Goal: Task Accomplishment & Management: Manage account settings

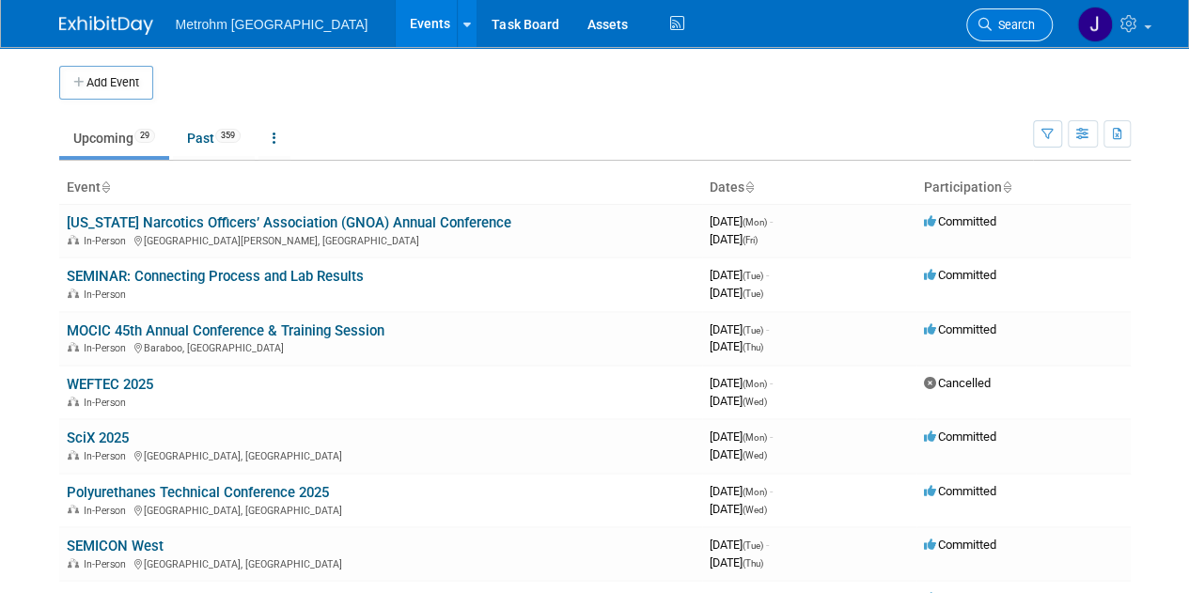
click at [1003, 32] on link "Search" at bounding box center [1009, 24] width 86 height 33
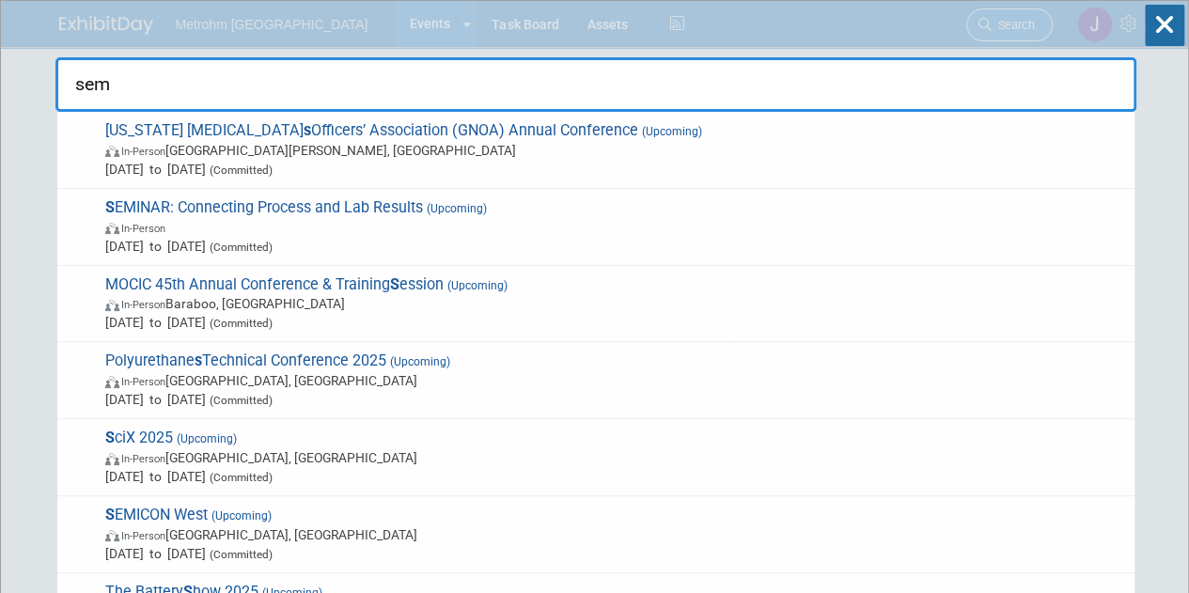
type input "semi"
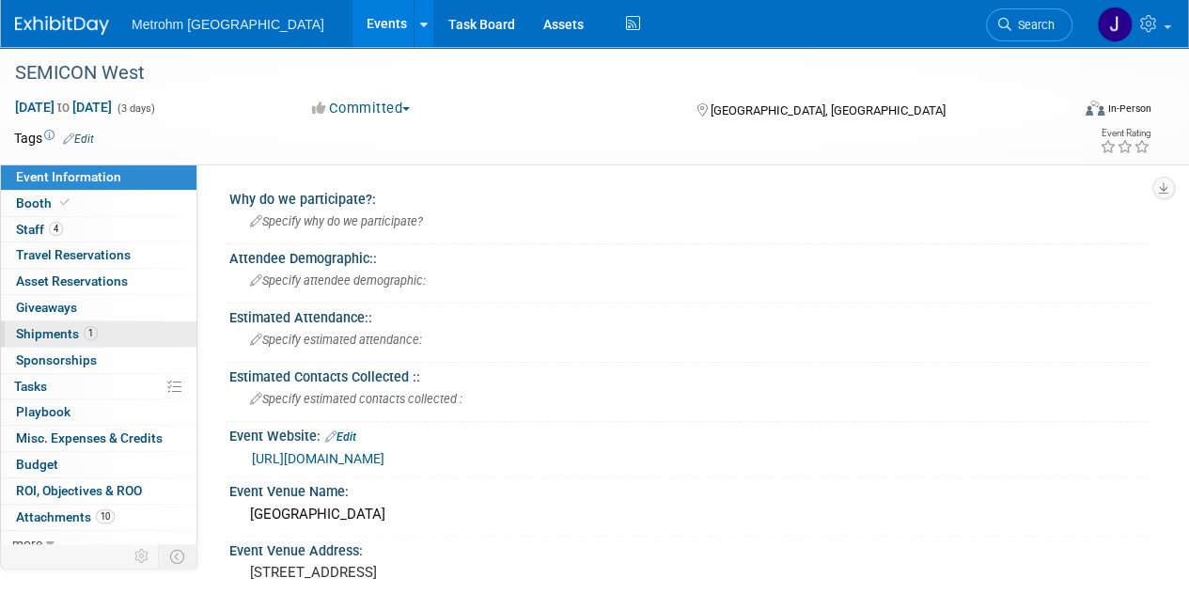
click at [102, 334] on link "1 Shipments 1" at bounding box center [99, 334] width 196 height 25
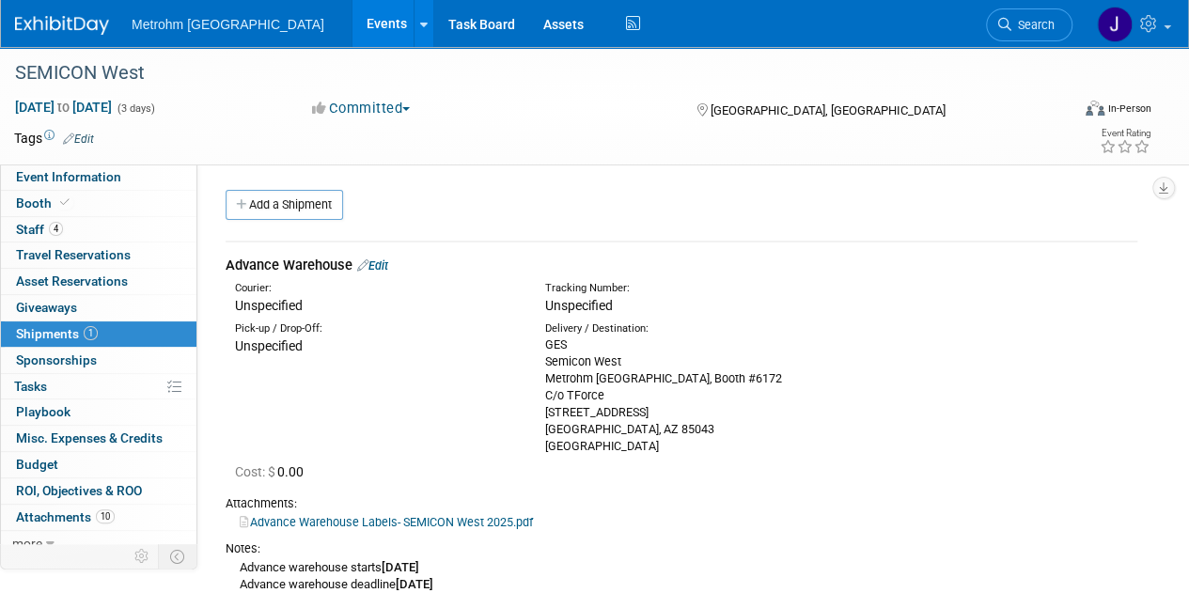
click at [380, 264] on link "Edit" at bounding box center [372, 266] width 31 height 14
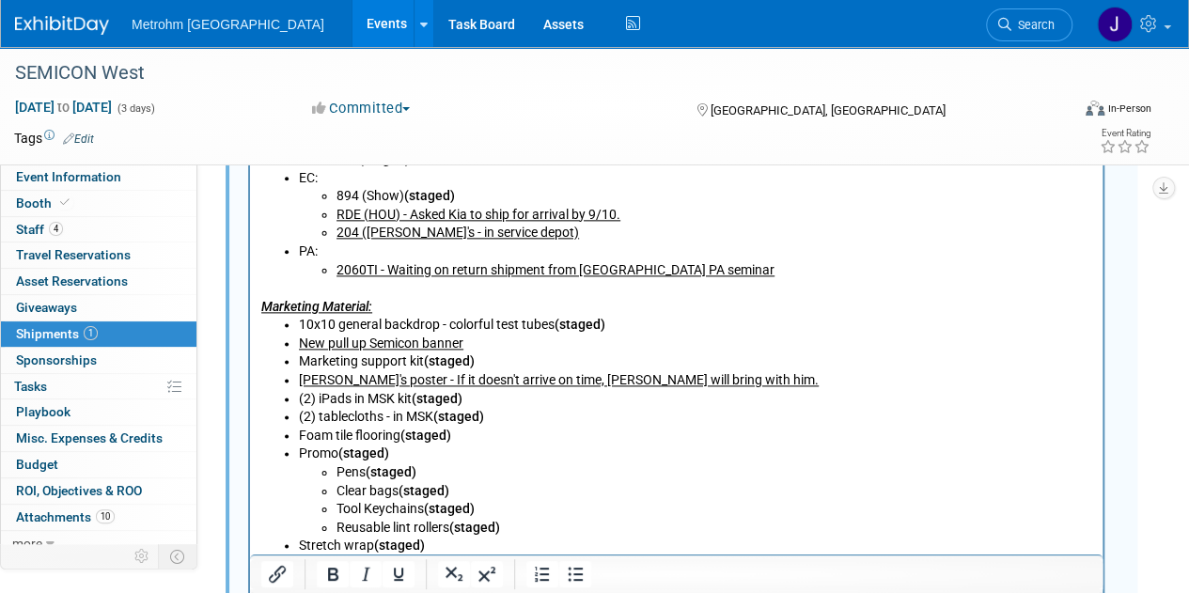
scroll to position [1052, 0]
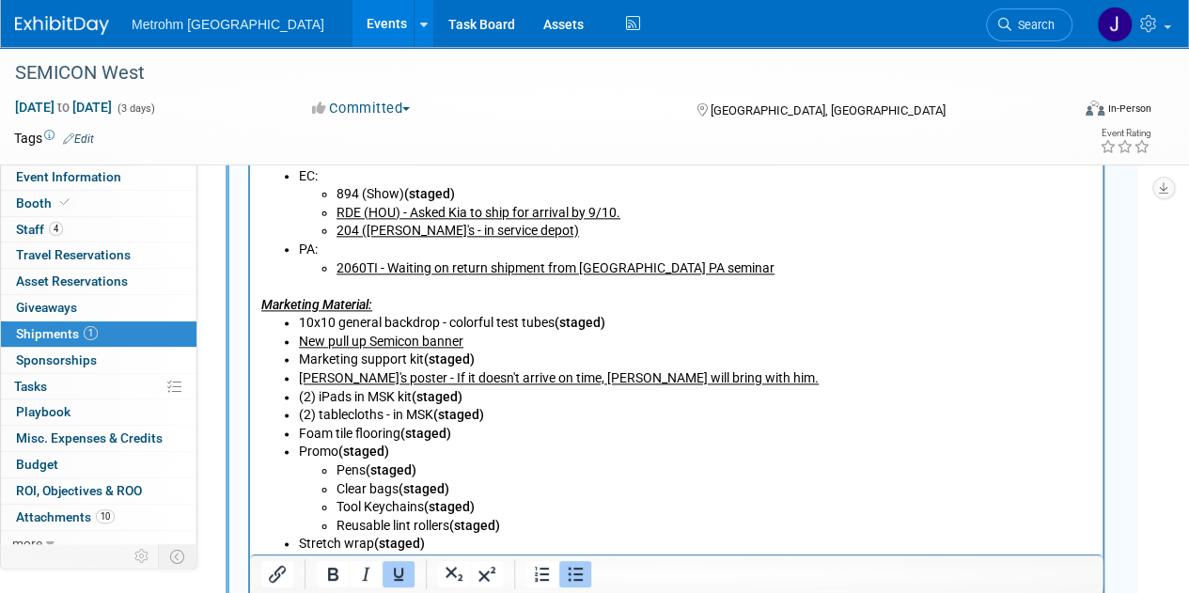
click at [550, 346] on li "New pull up Semicon banner" at bounding box center [695, 343] width 793 height 19
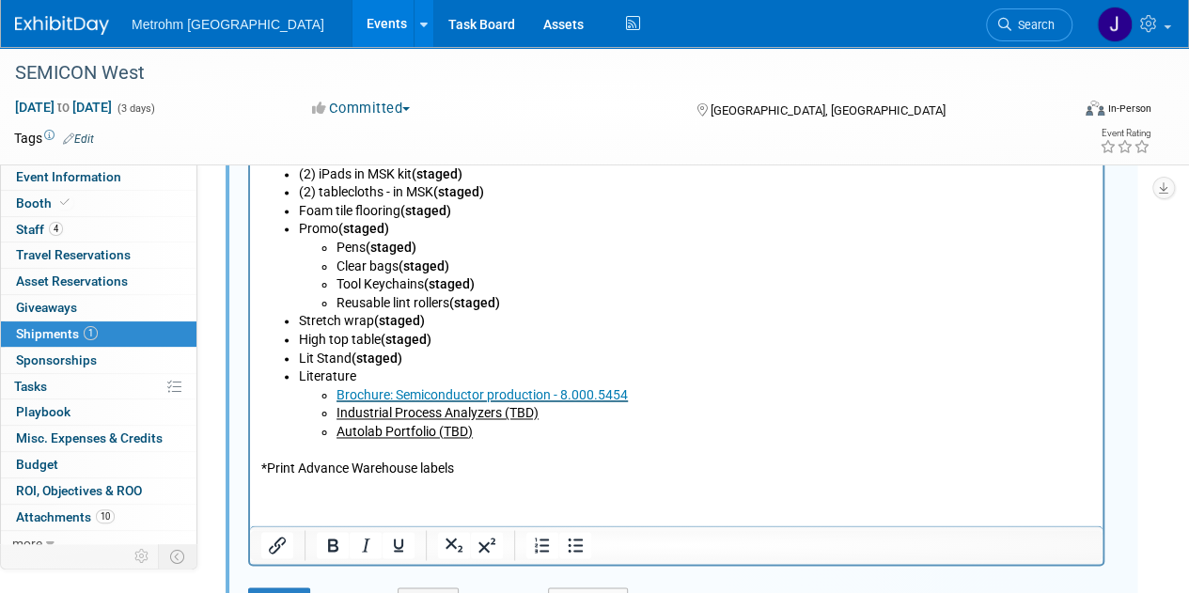
scroll to position [1516, 0]
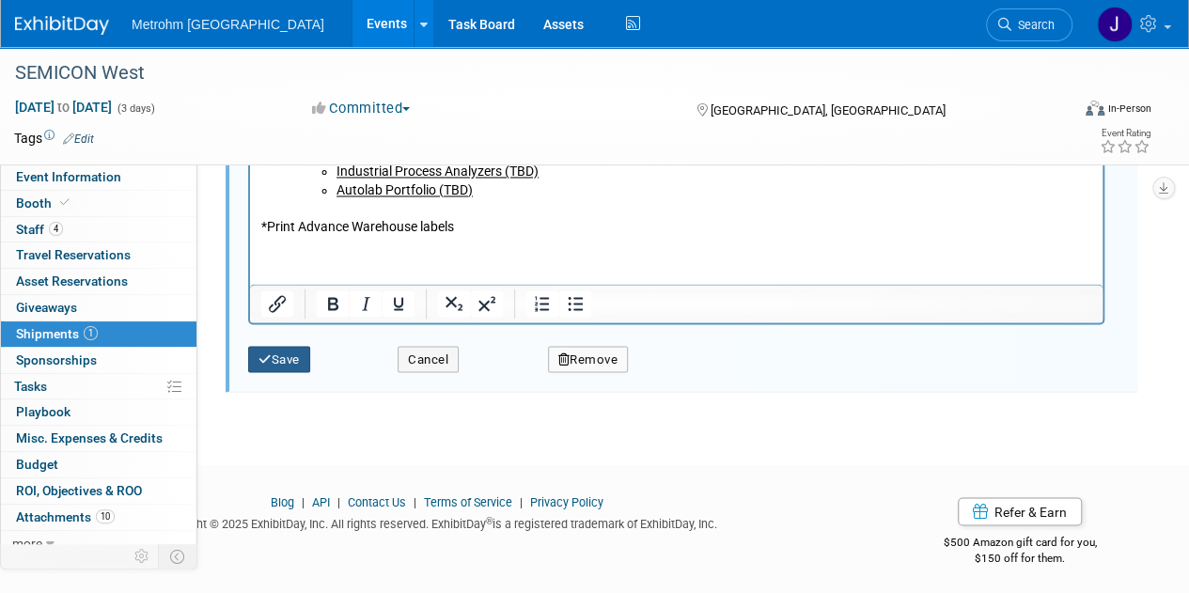
click at [284, 356] on button "Save" at bounding box center [279, 359] width 62 height 26
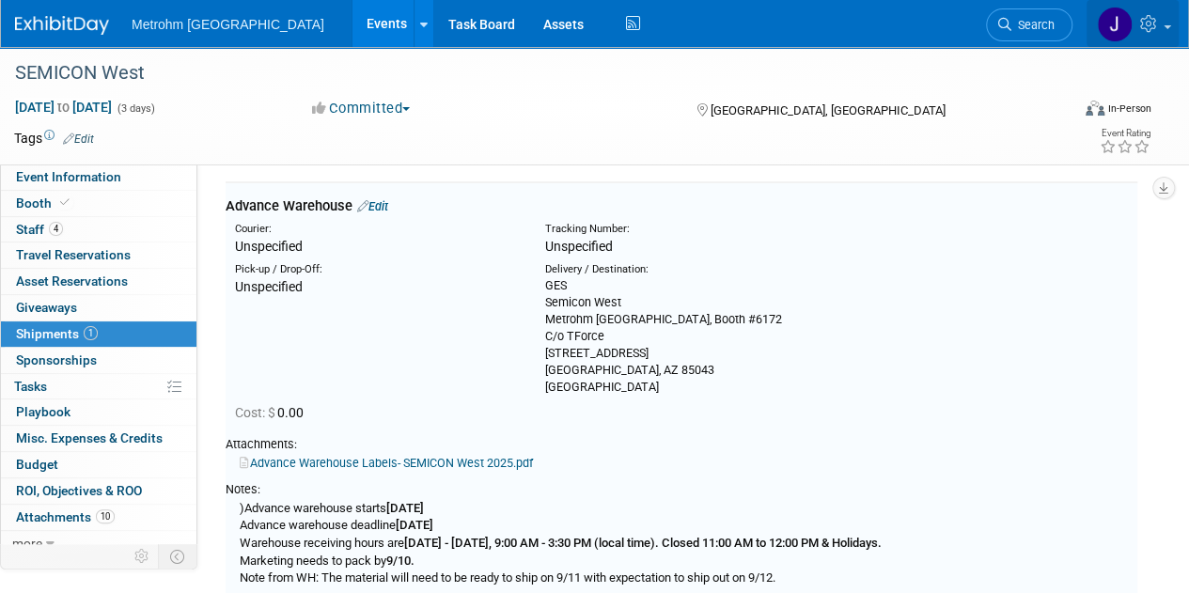
scroll to position [27, 0]
